Goal: Task Accomplishment & Management: Manage account settings

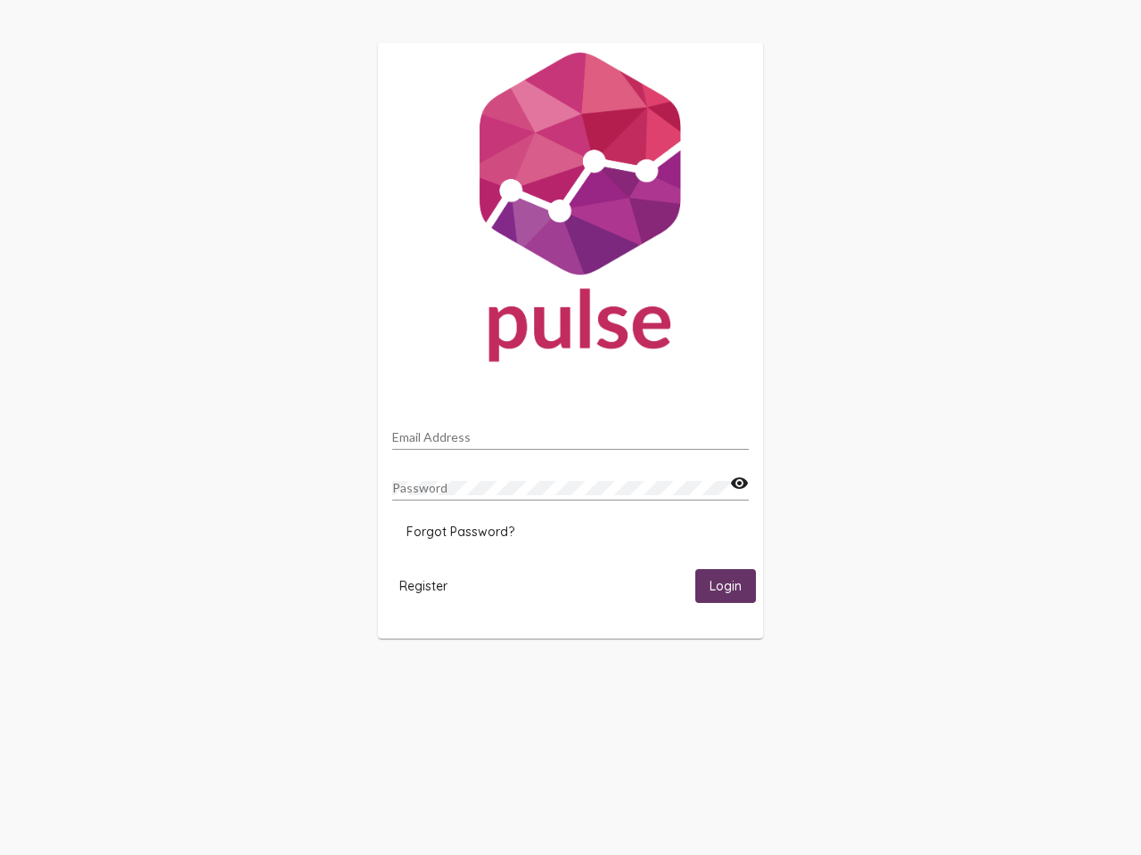
click at [570, 432] on input "Email Address" at bounding box center [570, 437] width 356 height 14
click at [739, 484] on mat-icon "visibility" at bounding box center [739, 483] width 19 height 21
click at [460, 532] on span "Forgot Password?" at bounding box center [460, 532] width 108 height 16
